Goal: Navigation & Orientation: Understand site structure

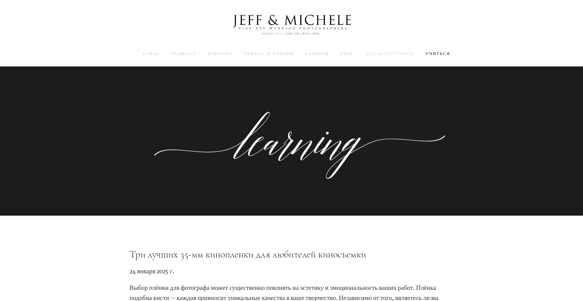
click at [380, 52] on font "Для фотографов" at bounding box center [389, 53] width 49 height 6
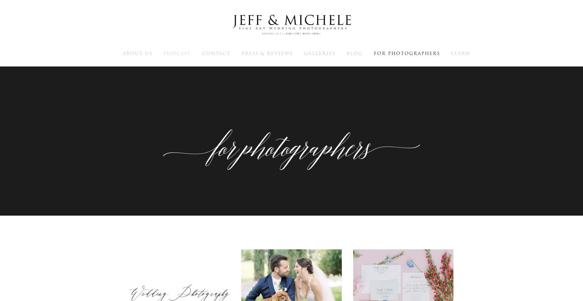
click at [187, 55] on span "Podcast" at bounding box center [177, 53] width 27 height 6
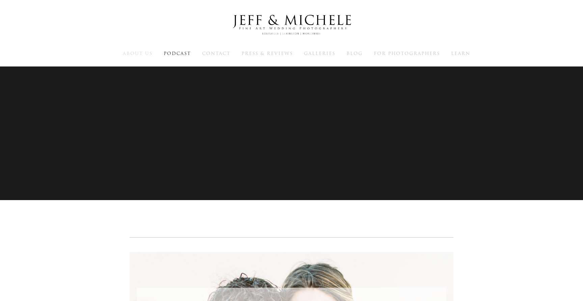
click at [137, 55] on span "About Us" at bounding box center [138, 53] width 30 height 6
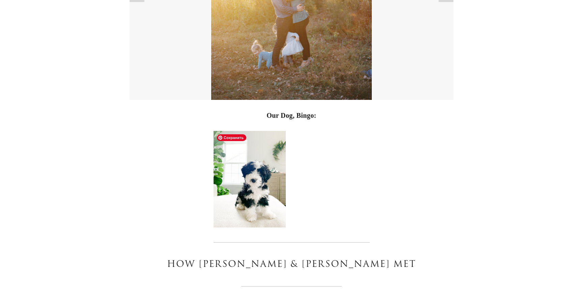
scroll to position [1747, 0]
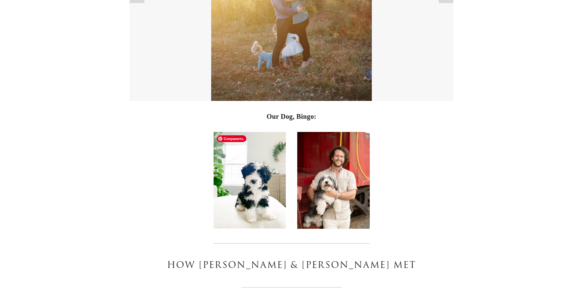
click at [251, 190] on img at bounding box center [250, 180] width 73 height 96
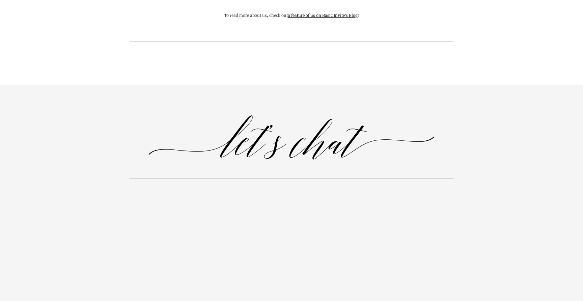
scroll to position [4959, 0]
